Goal: Navigation & Orientation: Find specific page/section

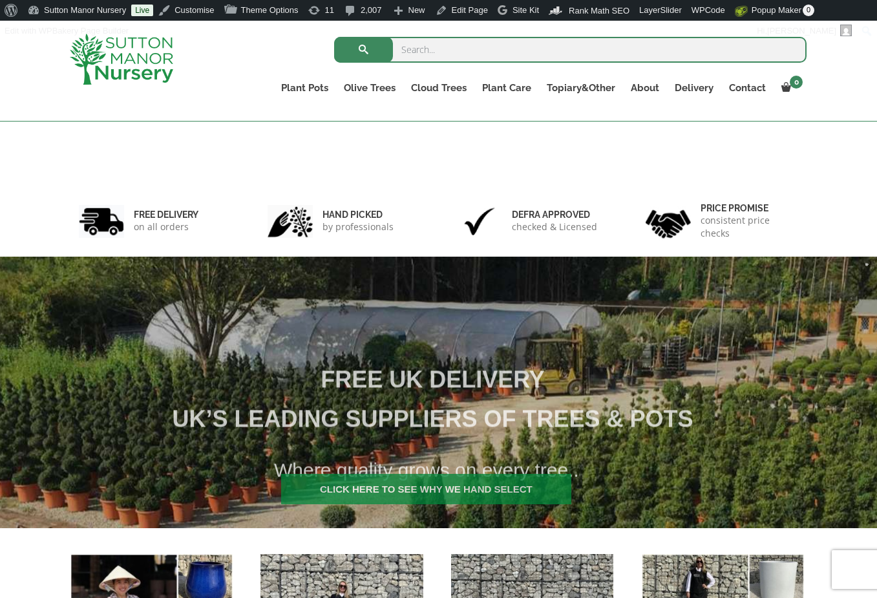
scroll to position [388, 0]
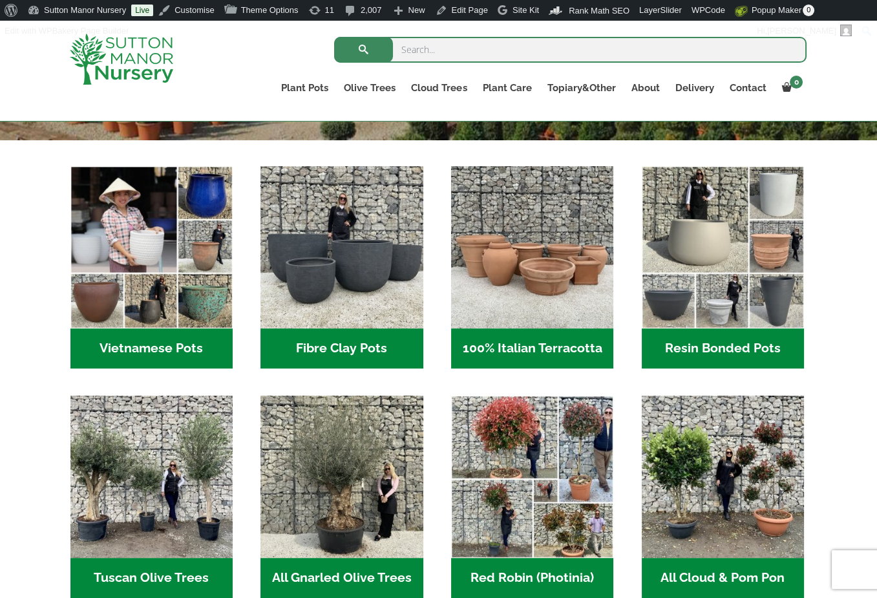
click at [696, 285] on img "Visit product category Resin Bonded Pots" at bounding box center [723, 247] width 162 height 162
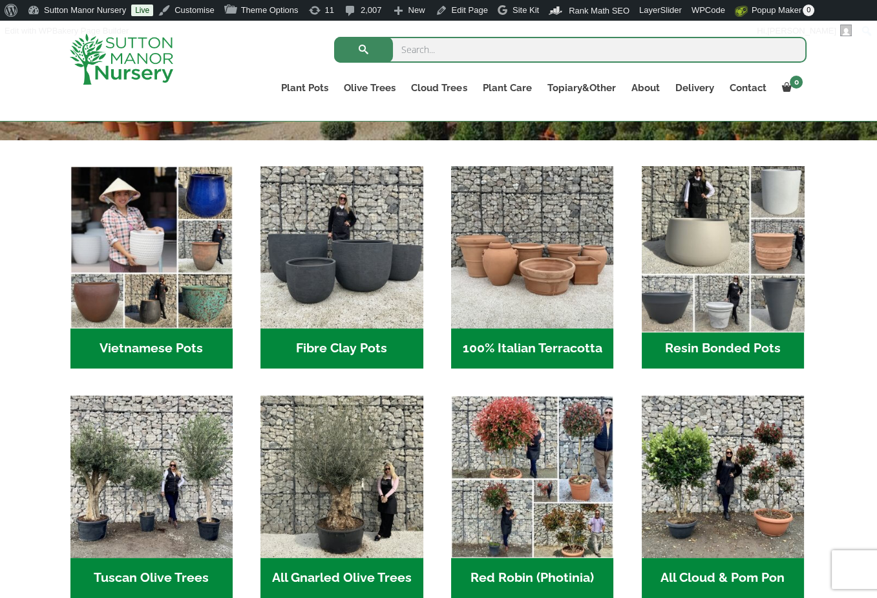
scroll to position [0, 0]
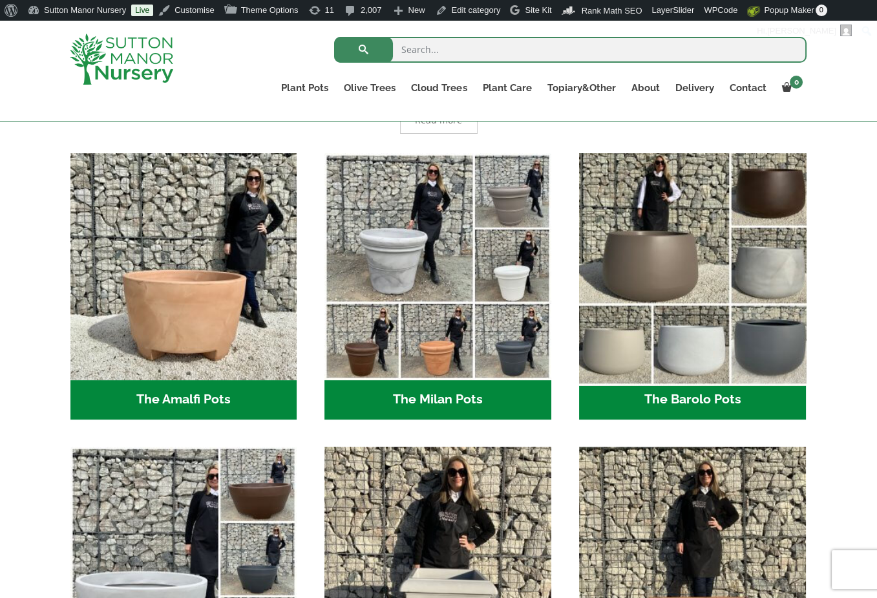
click at [742, 311] on img "Visit product category The Barolo Pots" at bounding box center [692, 266] width 238 height 238
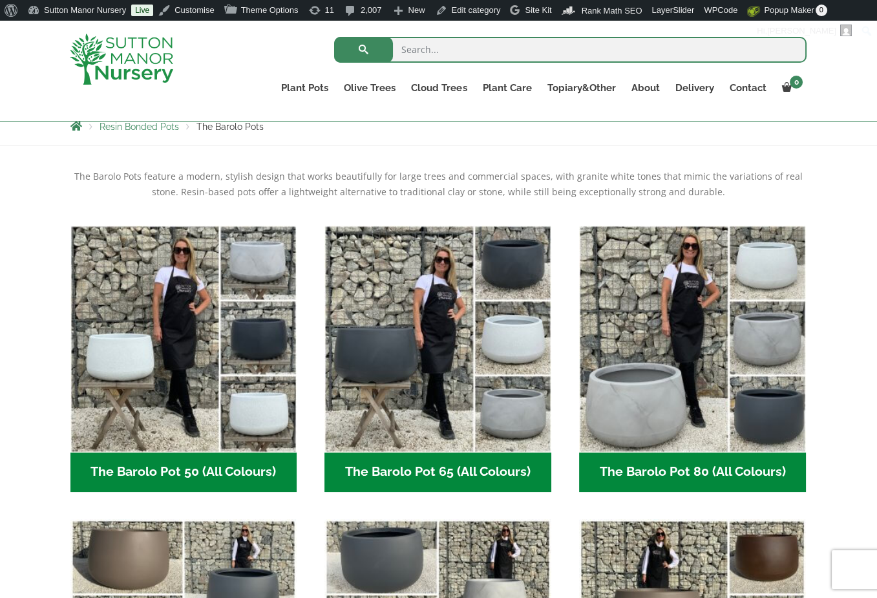
scroll to position [259, 0]
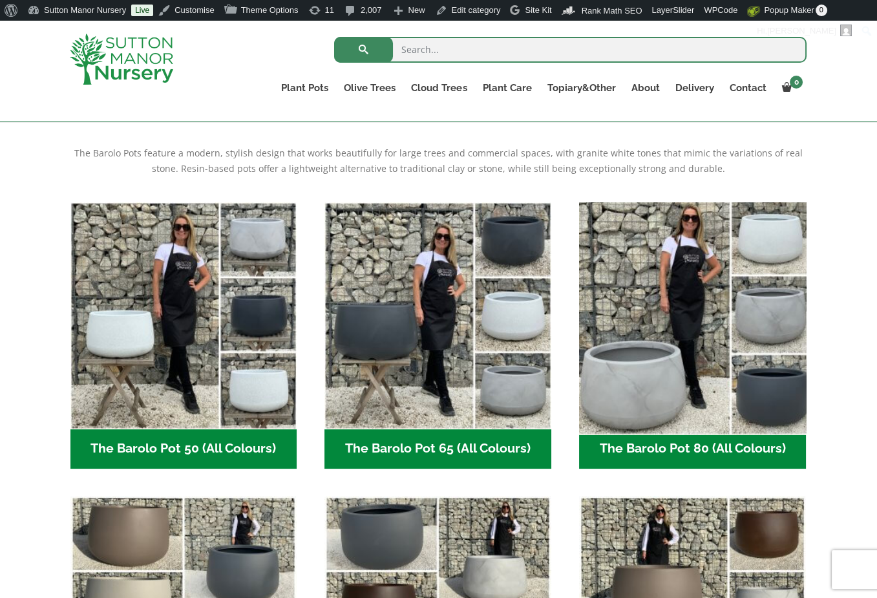
click at [768, 309] on img "Visit product category The Barolo Pot 80 (All Colours)" at bounding box center [692, 315] width 238 height 238
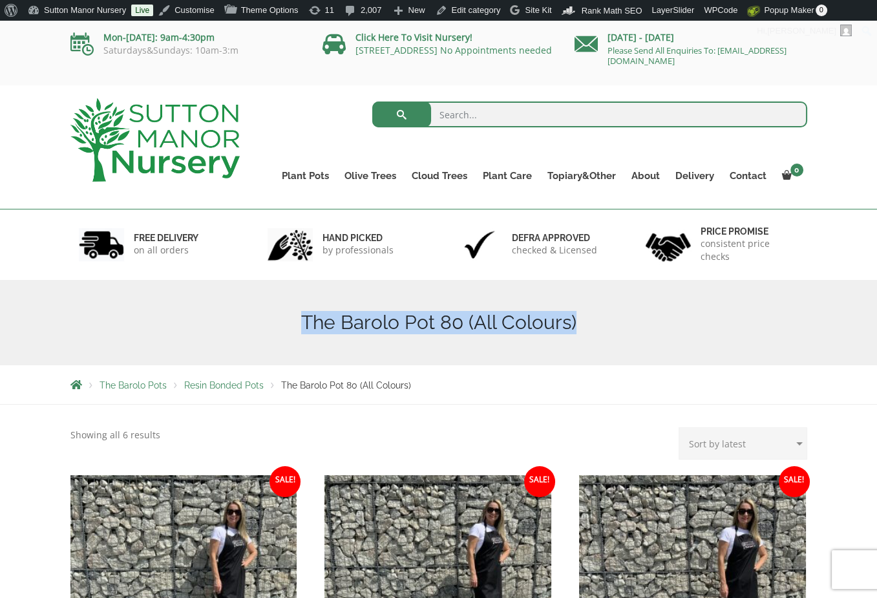
drag, startPoint x: 582, startPoint y: 317, endPoint x: 305, endPoint y: 320, distance: 276.6
click at [305, 320] on h1 "The Barolo Pot 80 (All Colours)" at bounding box center [438, 322] width 737 height 23
copy h1 "The Barolo Pot 80 (All Colours)"
